Goal: Task Accomplishment & Management: Complete application form

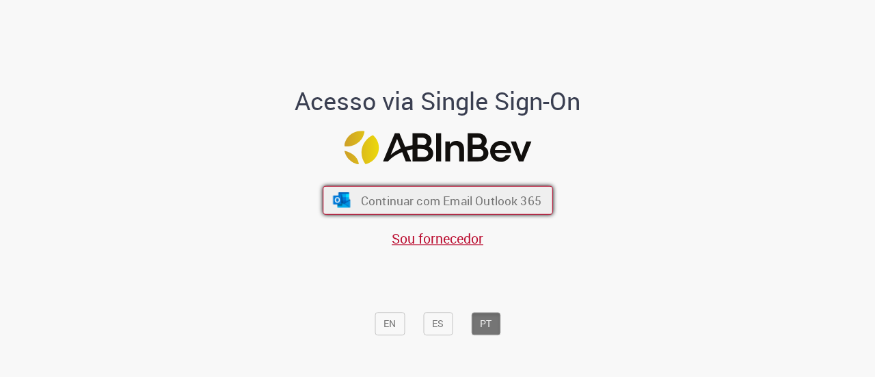
click at [432, 192] on button "Continuar com Email Outlook 365" at bounding box center [438, 200] width 230 height 29
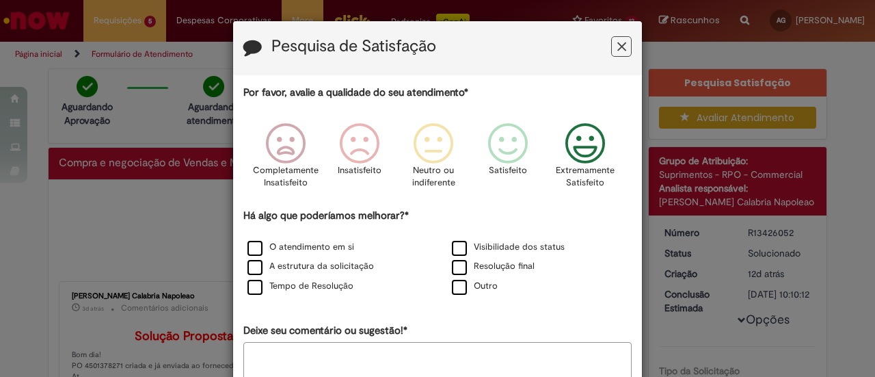
click at [585, 149] on icon "Feedback" at bounding box center [585, 143] width 51 height 41
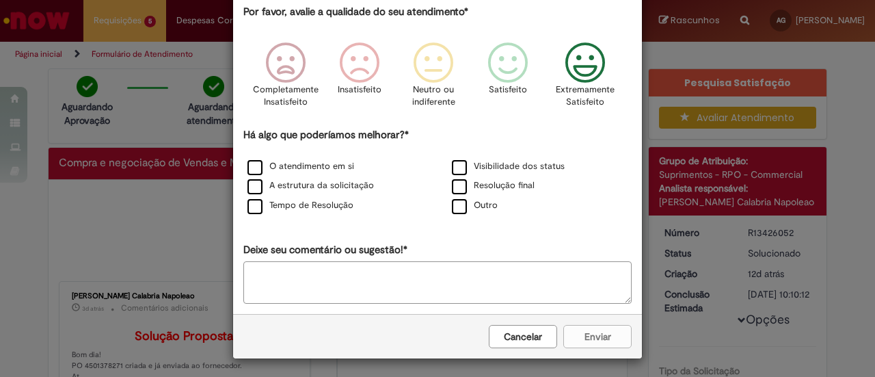
scroll to position [82, 0]
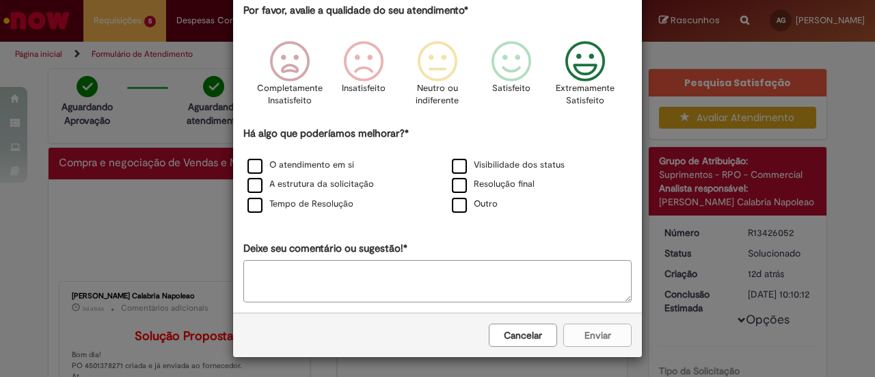
click at [580, 329] on div "Cancelar Enviar" at bounding box center [437, 335] width 409 height 44
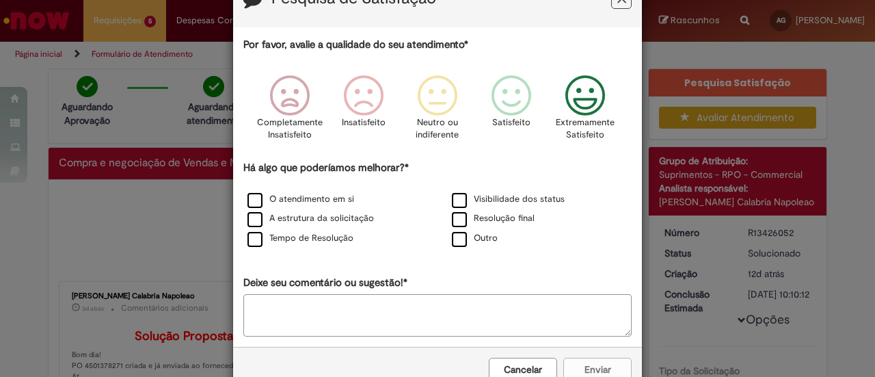
scroll to position [0, 0]
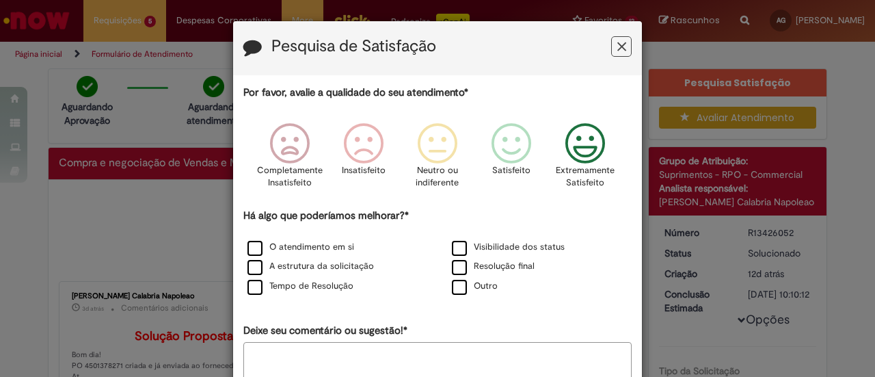
click at [618, 46] on icon "Feedback" at bounding box center [622, 47] width 9 height 14
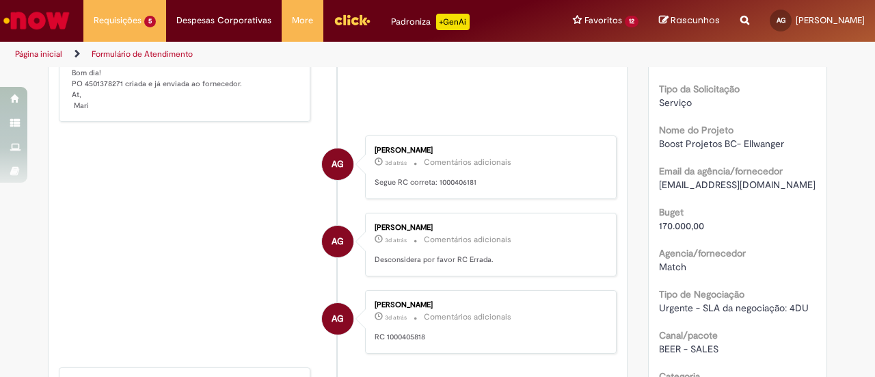
scroll to position [205, 0]
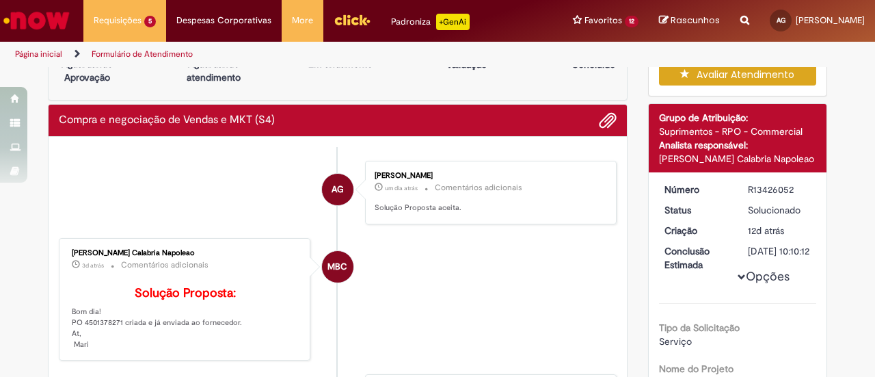
scroll to position [0, 0]
